Goal: Find specific page/section: Find specific page/section

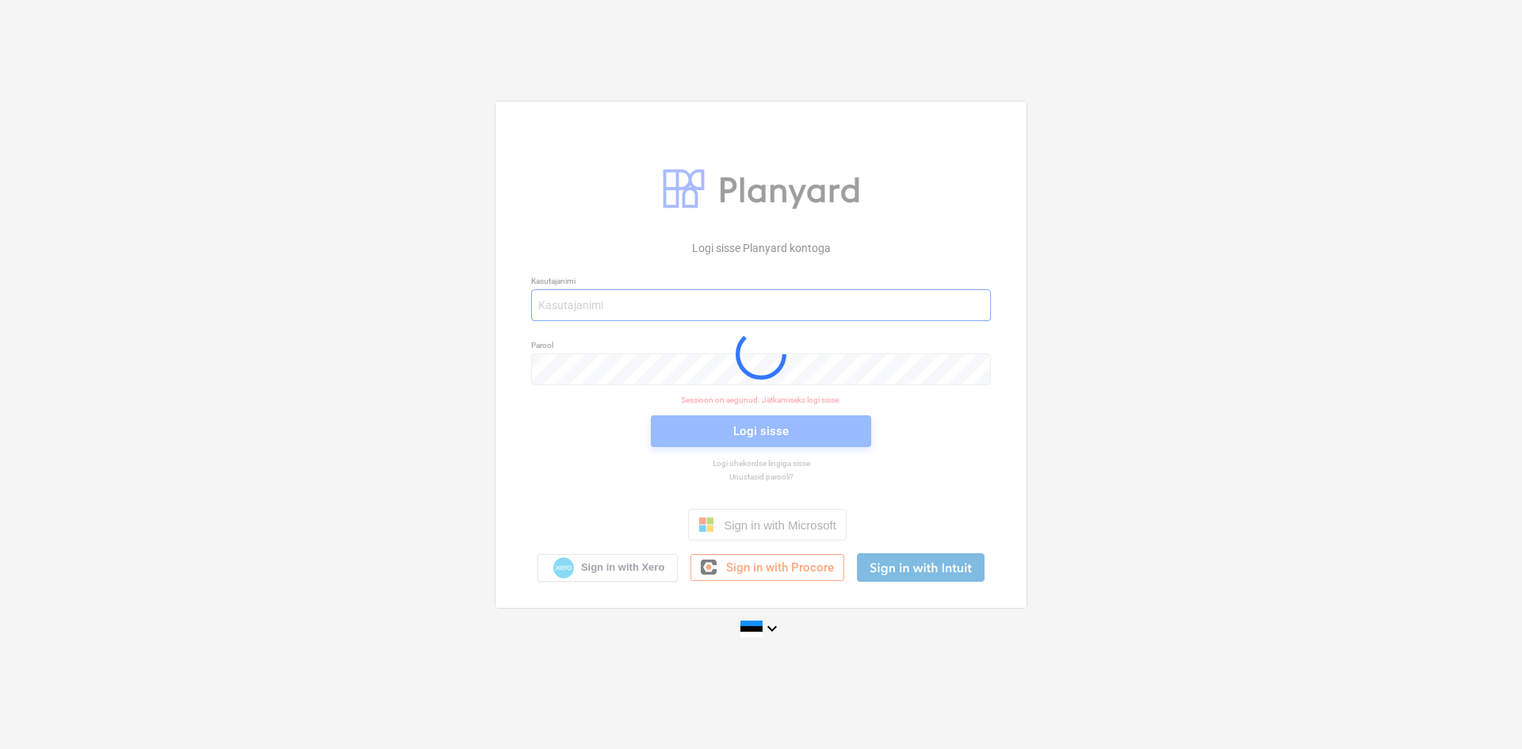
type input "[PERSON_NAME][EMAIL_ADDRESS][DOMAIN_NAME]"
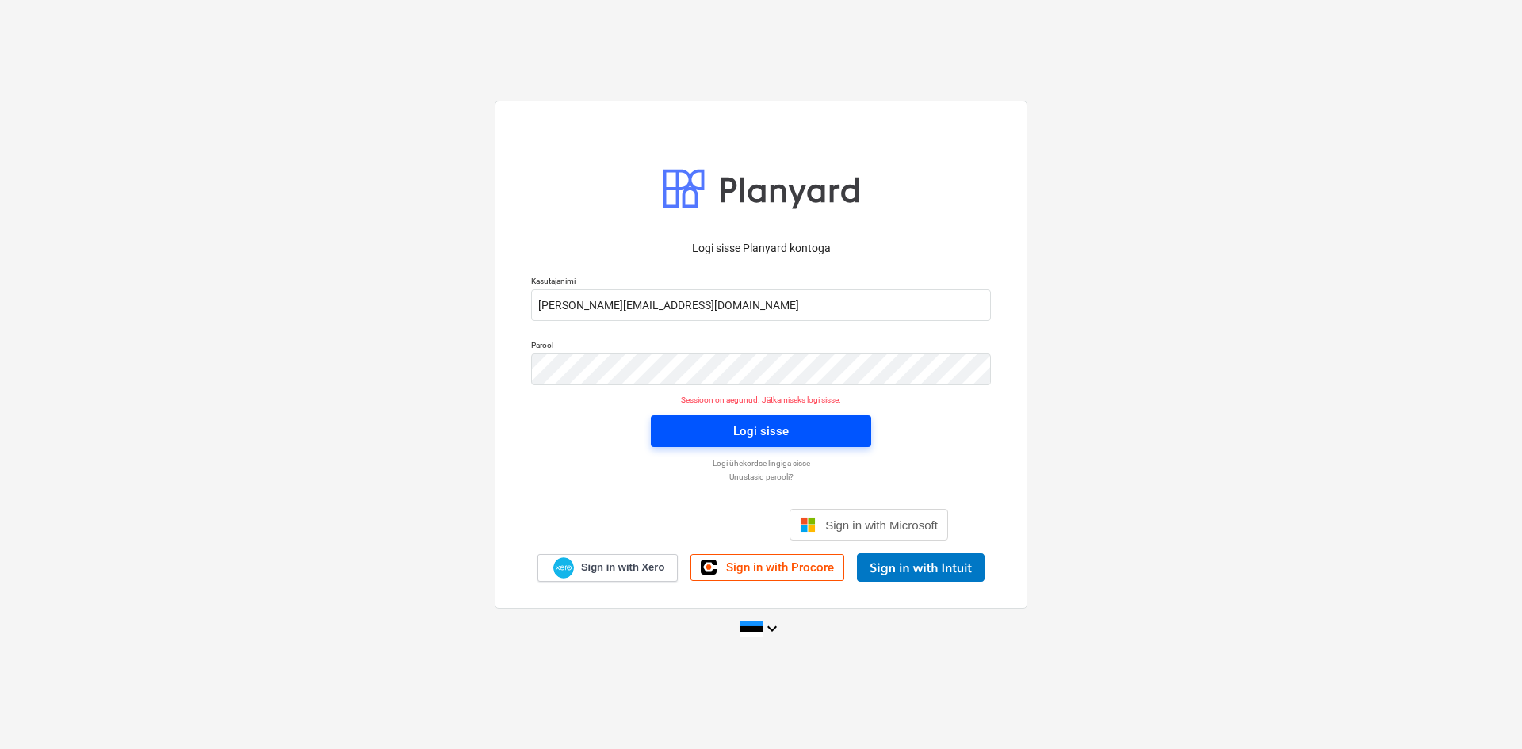
click at [817, 428] on span "Logi sisse" at bounding box center [761, 431] width 182 height 21
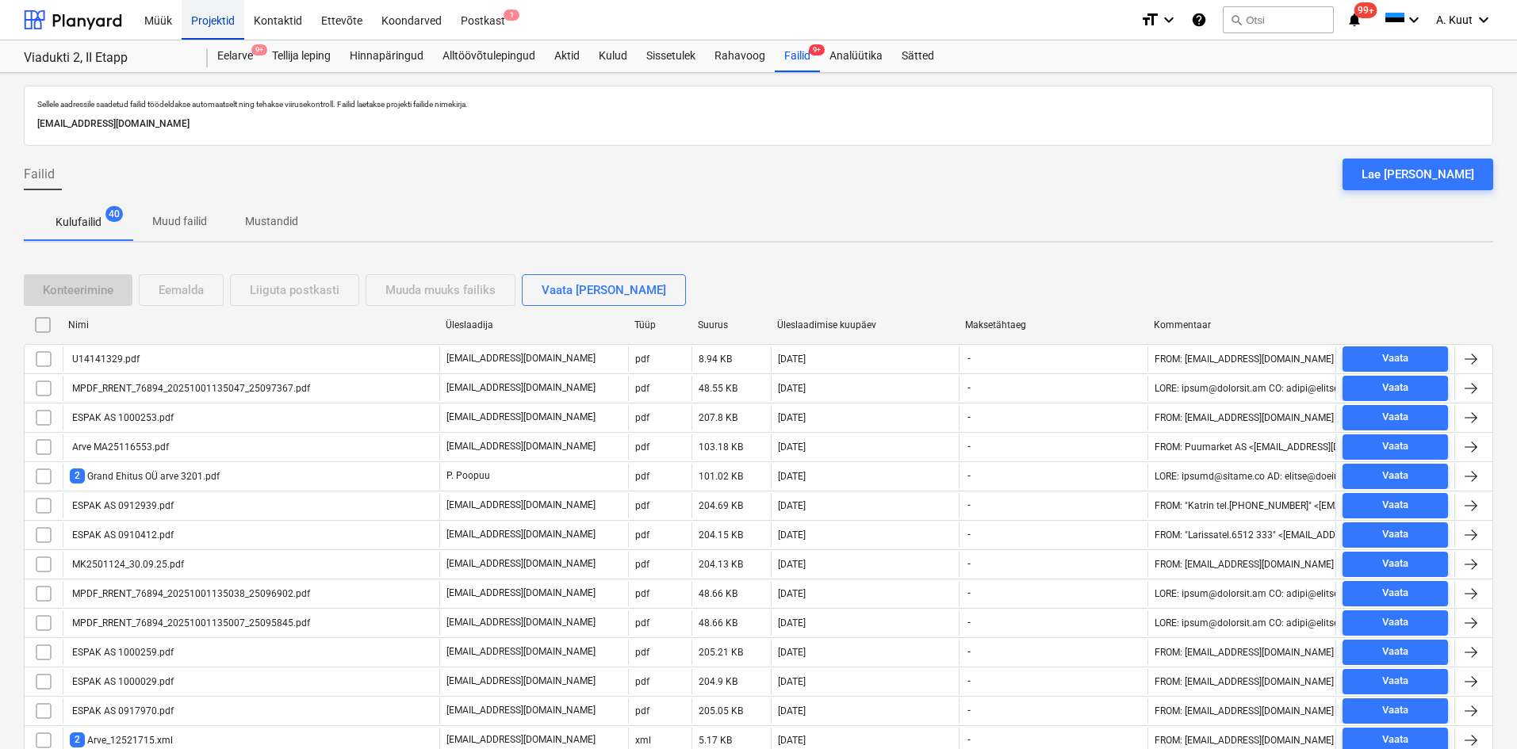
click at [216, 16] on div "Projektid" at bounding box center [213, 19] width 63 height 40
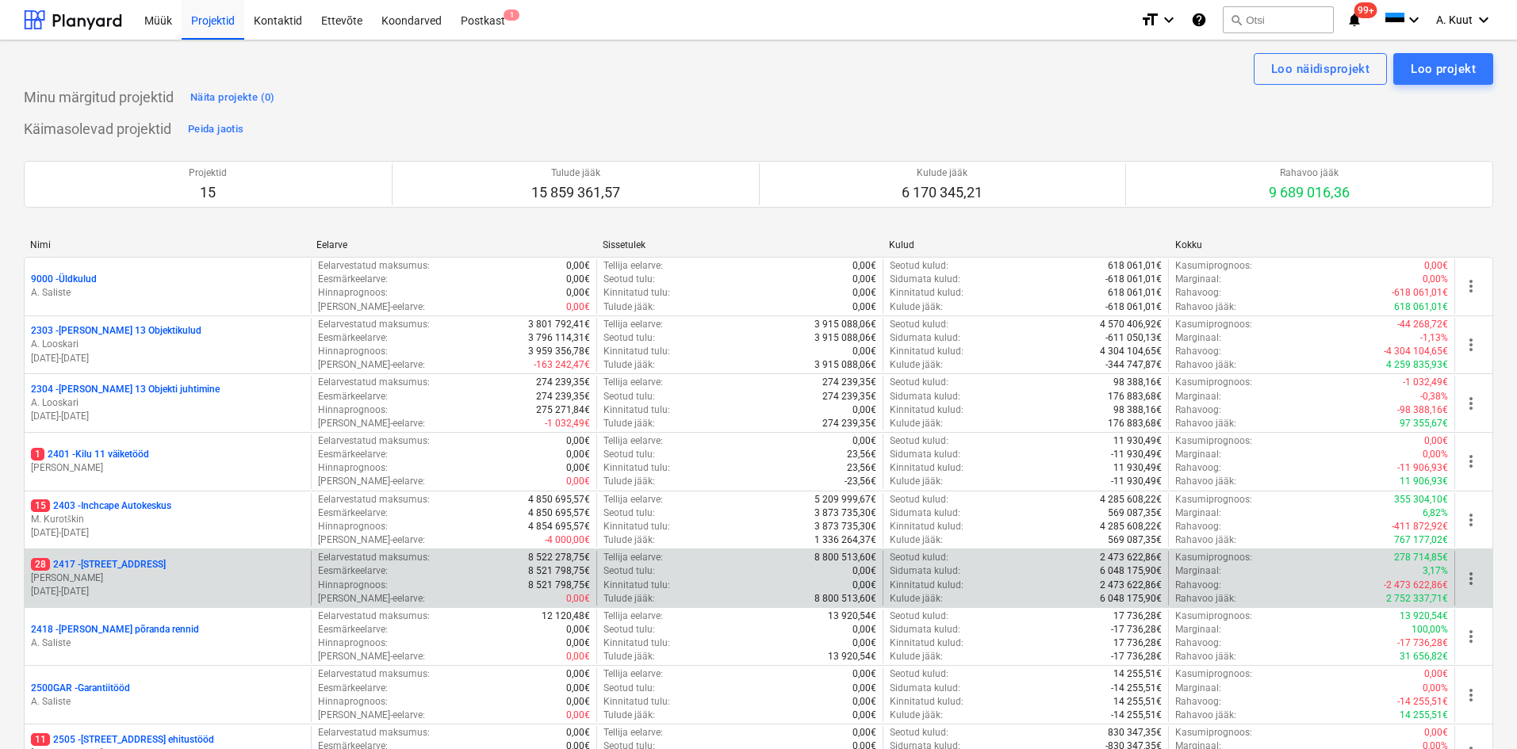
click at [112, 565] on p "28 [STREET_ADDRESS]" at bounding box center [98, 564] width 135 height 13
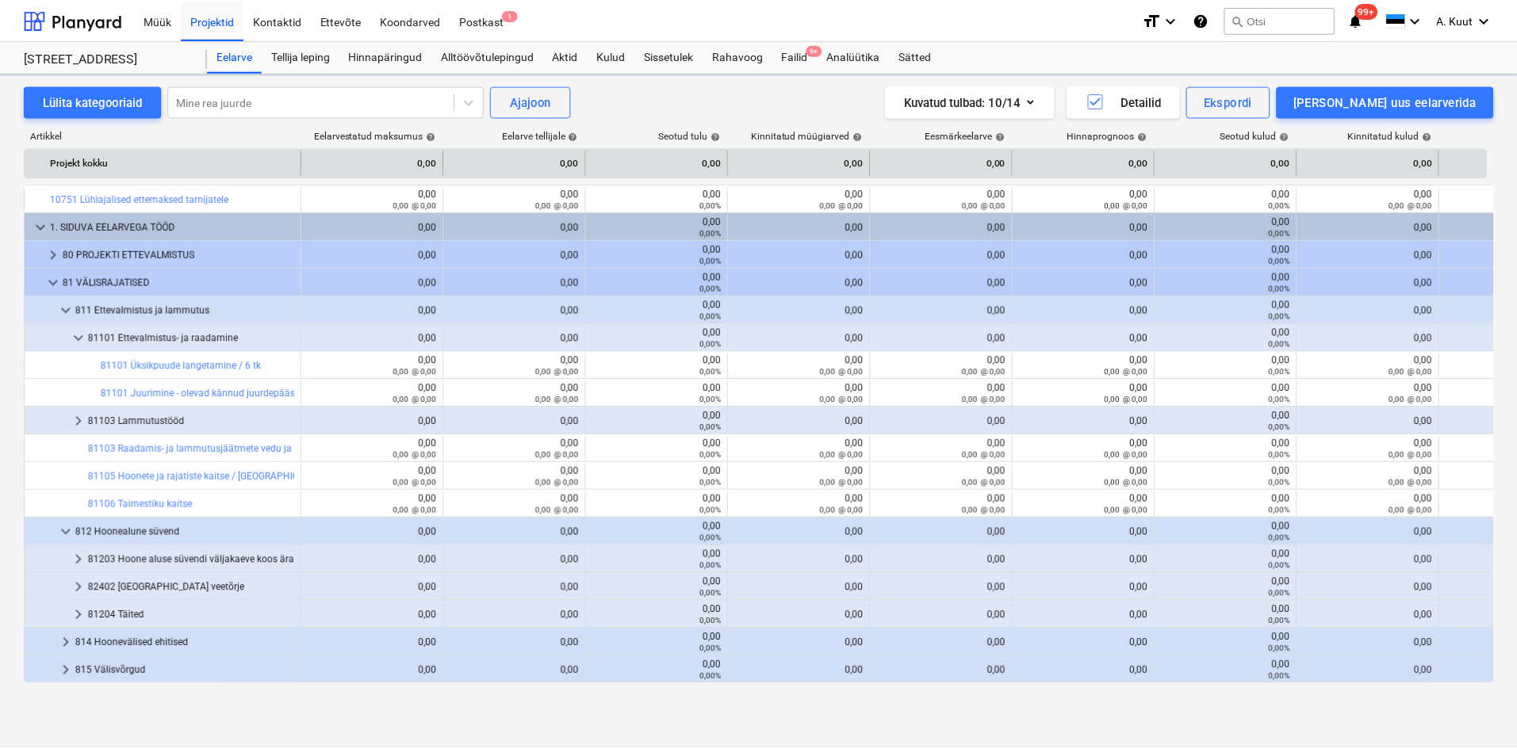
scroll to position [317, 0]
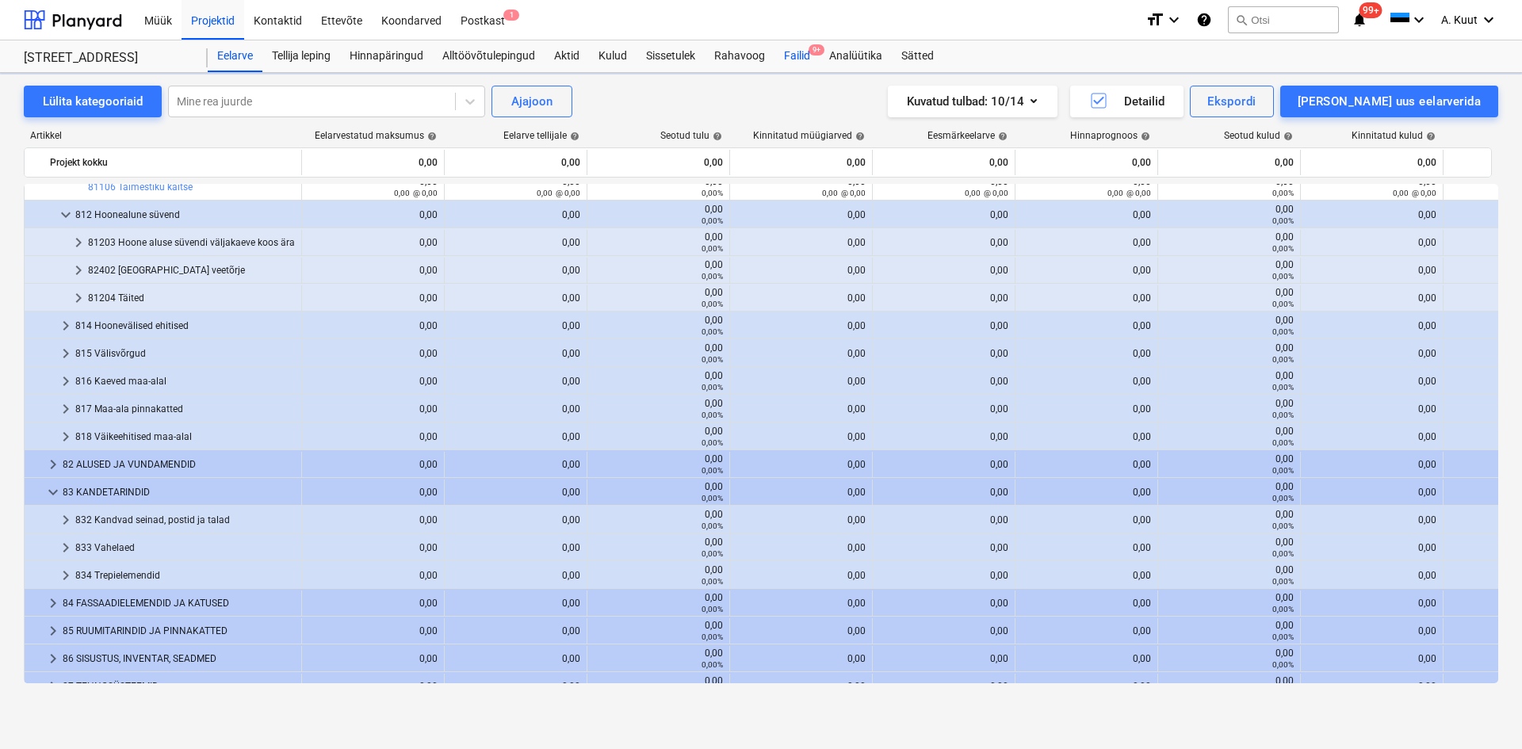
click at [799, 59] on div "Failid 9+" at bounding box center [797, 56] width 45 height 32
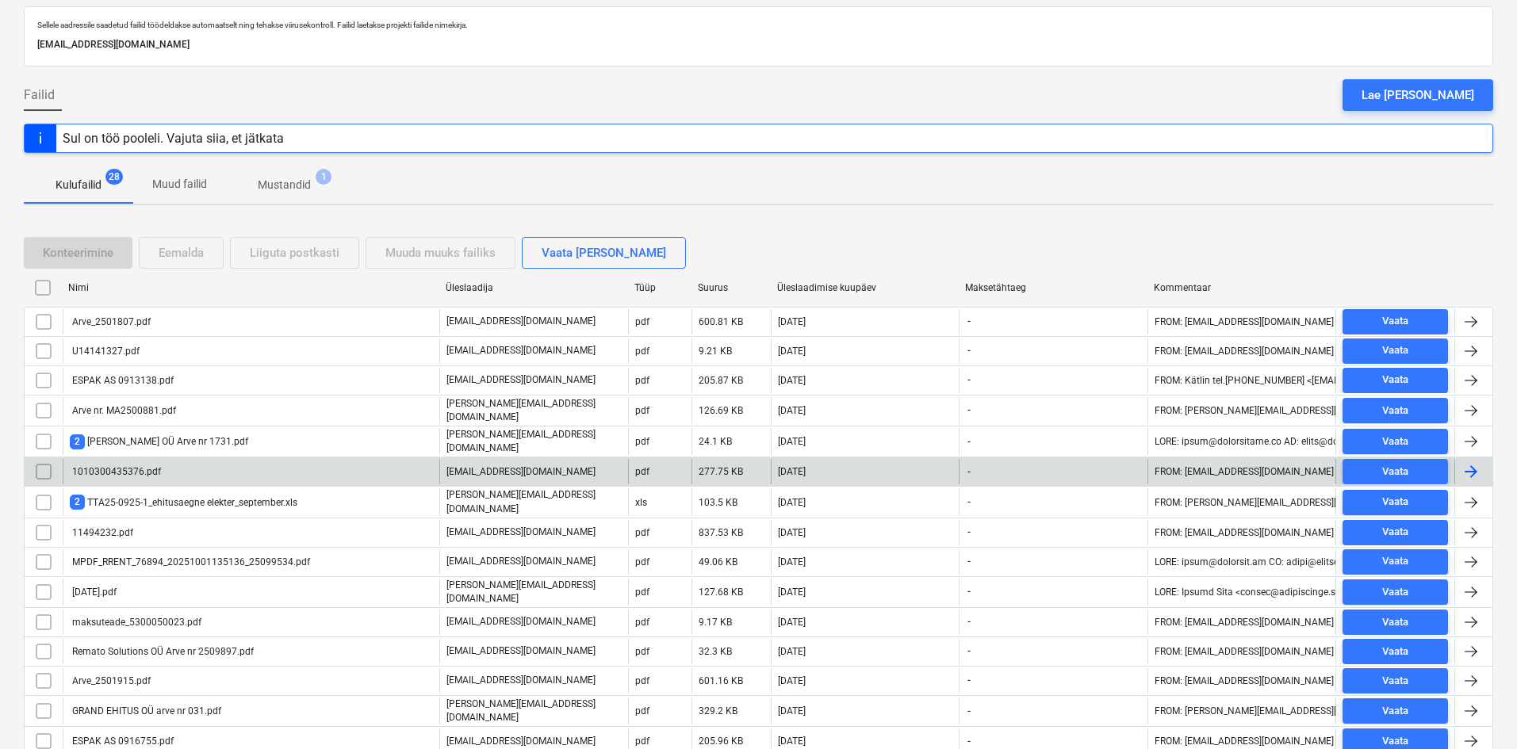
scroll to position [159, 0]
